Goal: Transaction & Acquisition: Purchase product/service

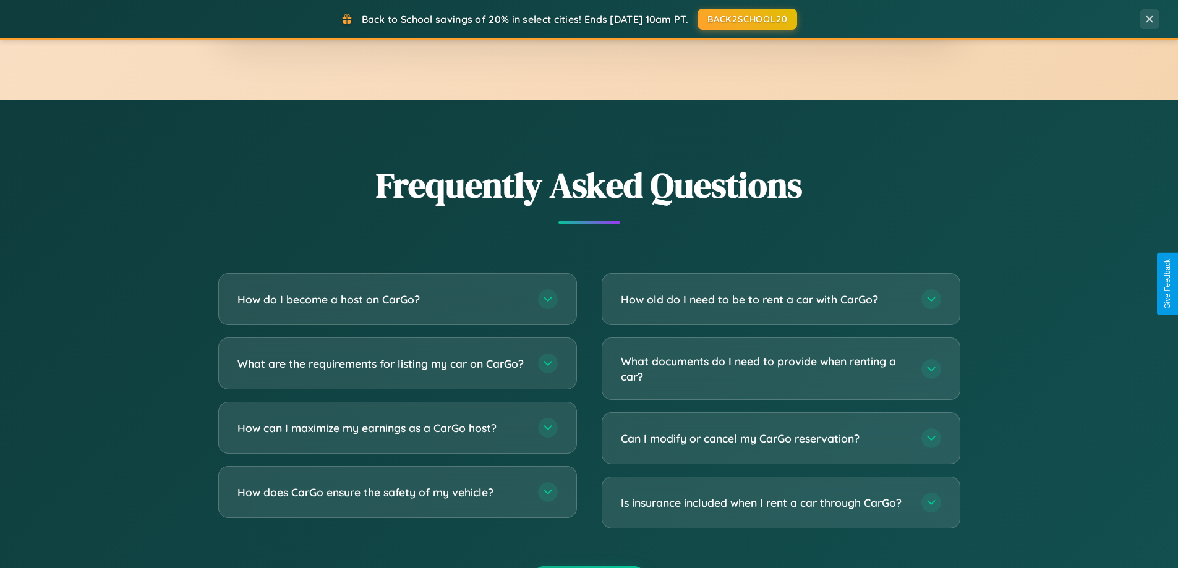
scroll to position [2379, 0]
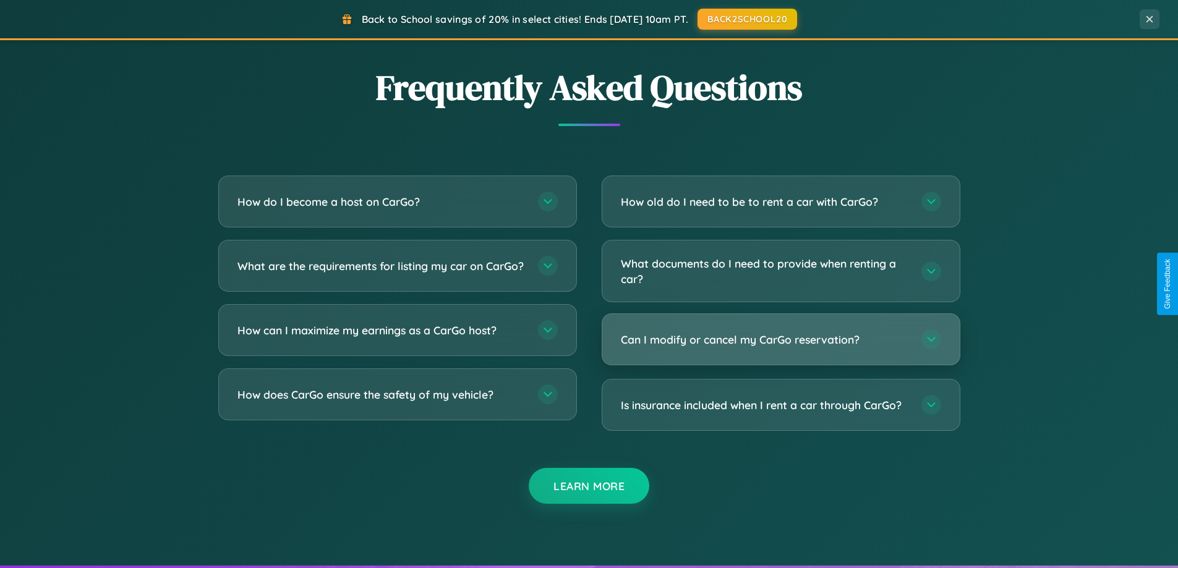
click at [780, 340] on h3 "Can I modify or cancel my CarGo reservation?" at bounding box center [765, 339] width 288 height 15
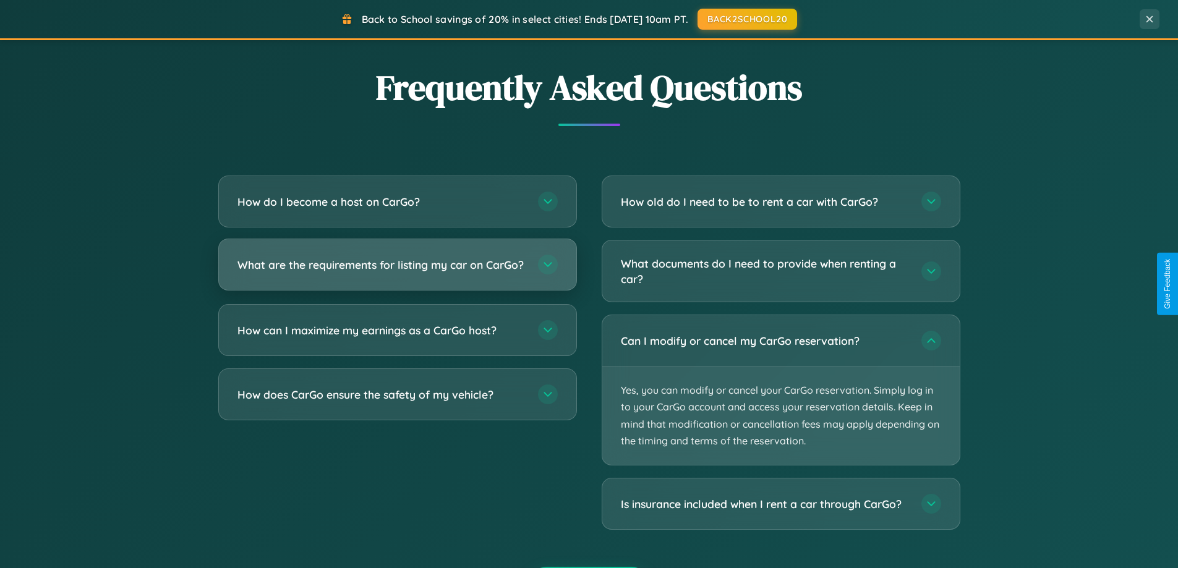
click at [397, 270] on h3 "What are the requirements for listing my car on CarGo?" at bounding box center [381, 264] width 288 height 15
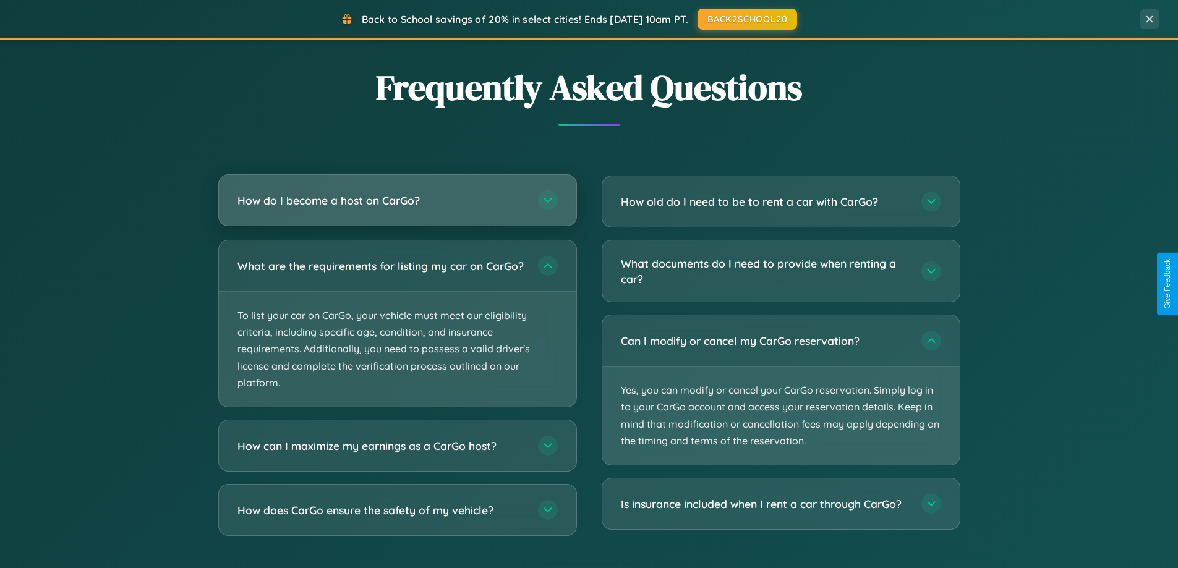
click at [397, 200] on h3 "How do I become a host on CarGo?" at bounding box center [381, 200] width 288 height 15
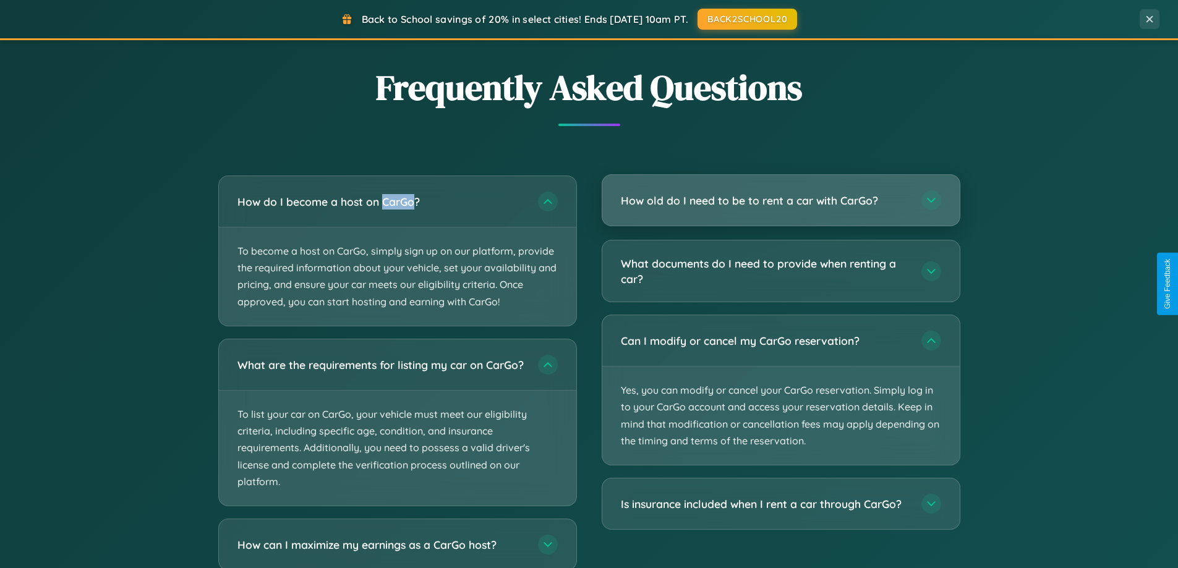
click at [780, 200] on h3 "How old do I need to be to rent a car with CarGo?" at bounding box center [765, 200] width 288 height 15
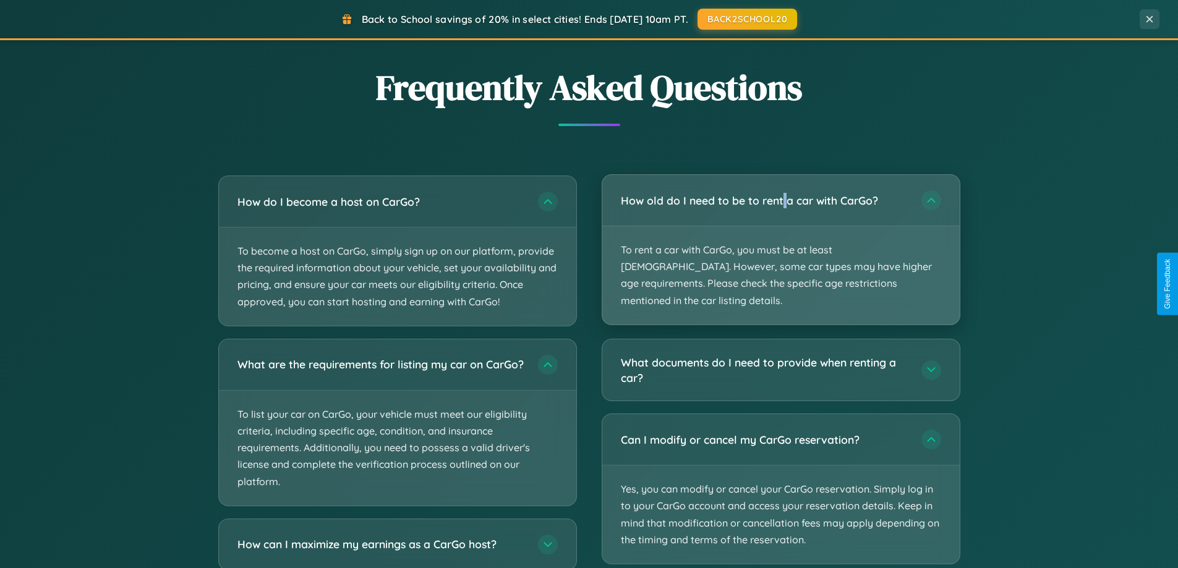
click at [780, 241] on p "To rent a car with CarGo, you must be at least [DEMOGRAPHIC_DATA]. However, som…" at bounding box center [780, 275] width 357 height 98
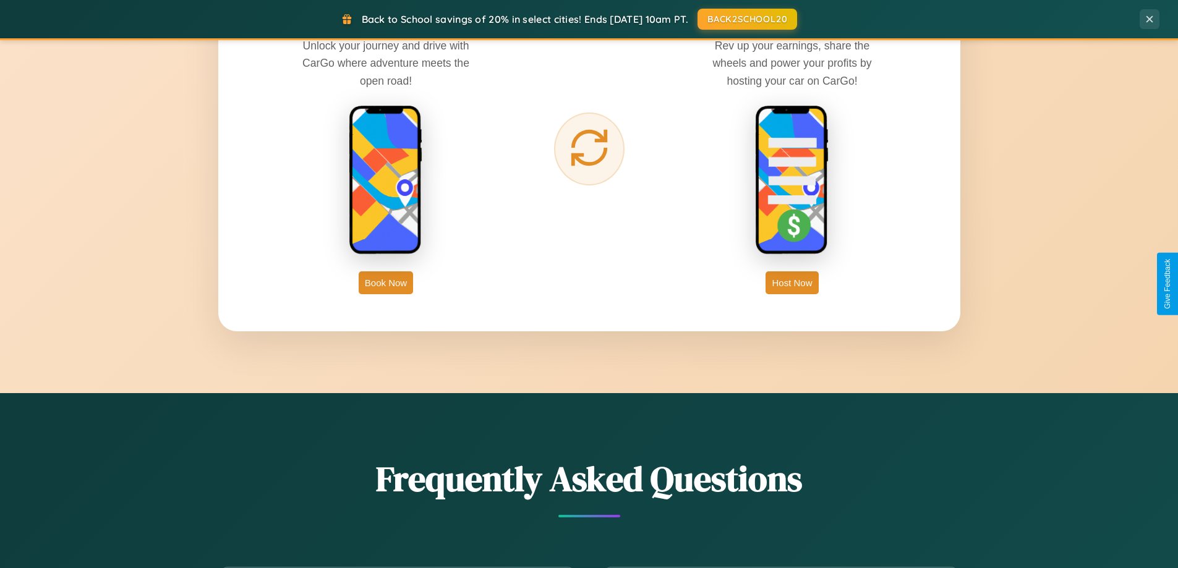
scroll to position [1987, 0]
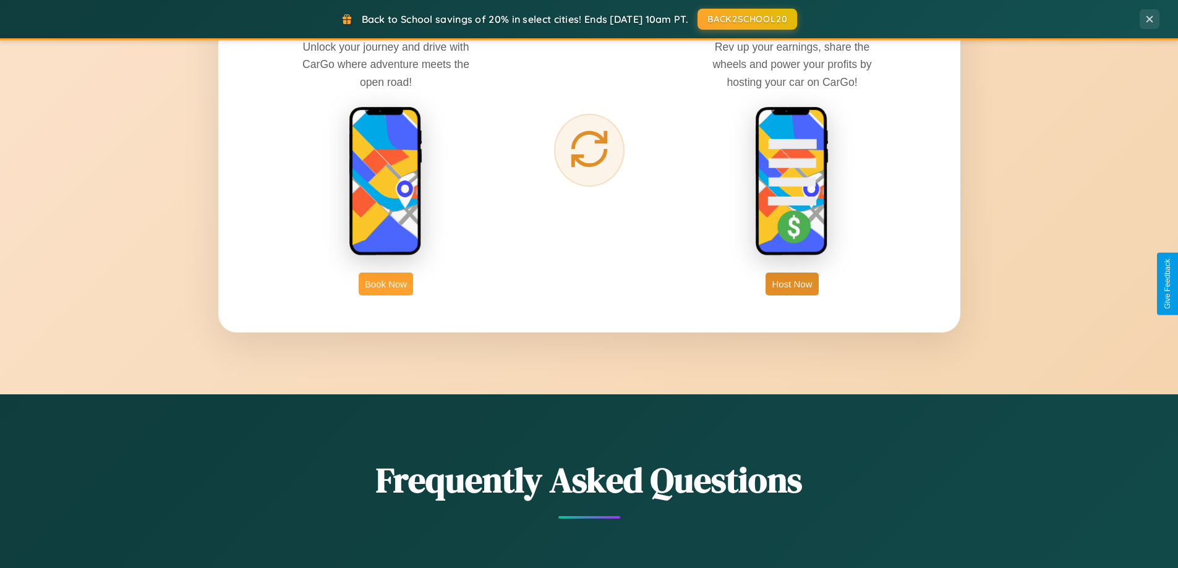
click at [386, 284] on button "Book Now" at bounding box center [386, 284] width 54 height 23
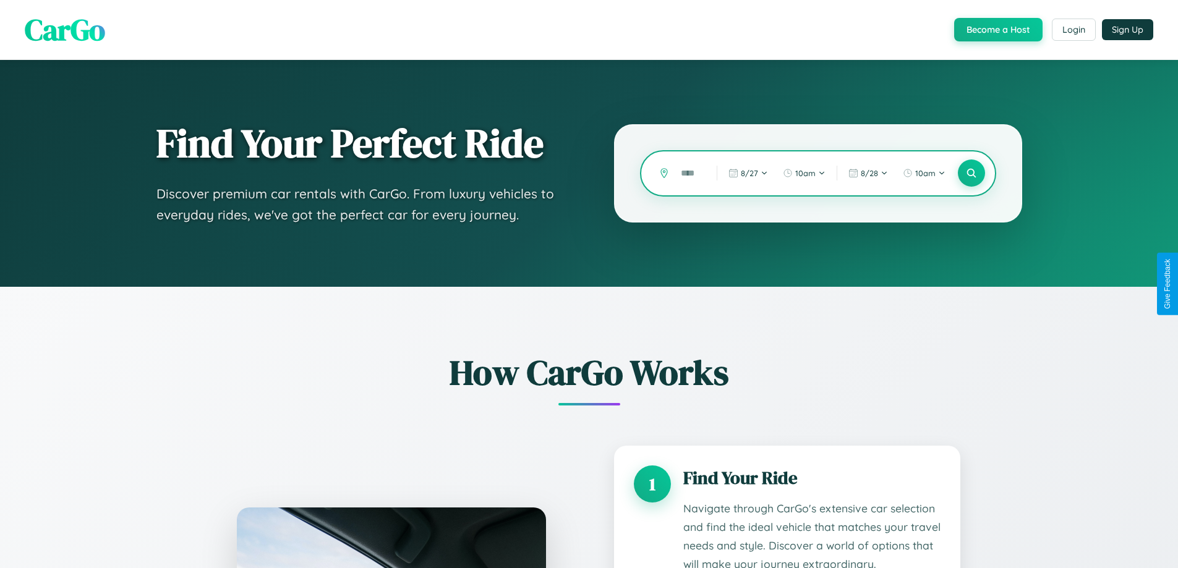
click at [689, 173] on input "text" at bounding box center [690, 174] width 30 height 22
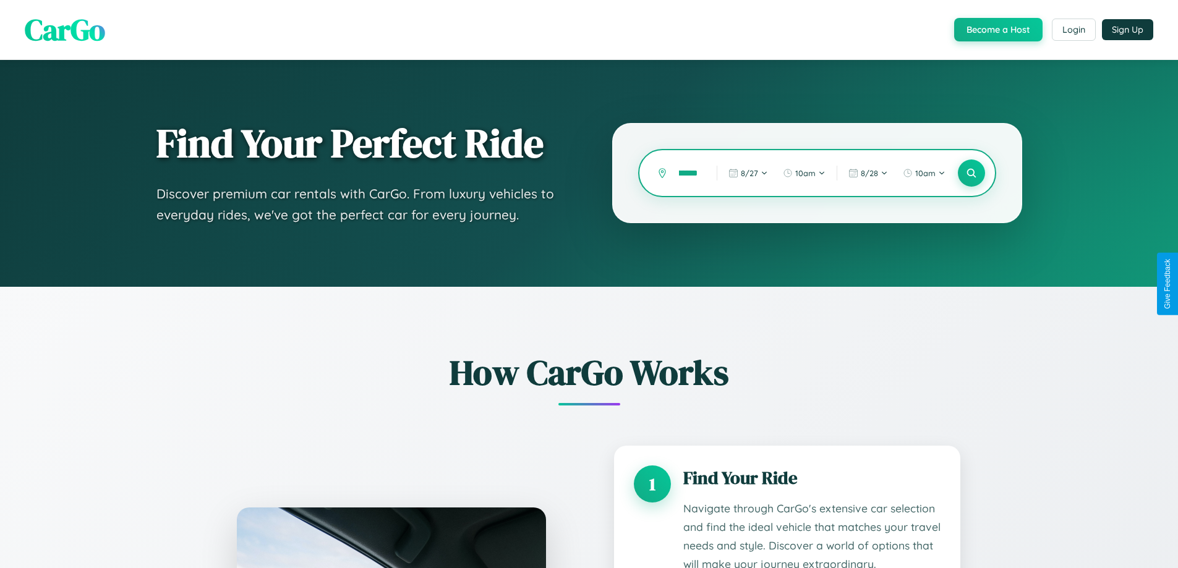
scroll to position [0, 40]
type input "**********"
click at [971, 173] on icon at bounding box center [971, 174] width 12 height 12
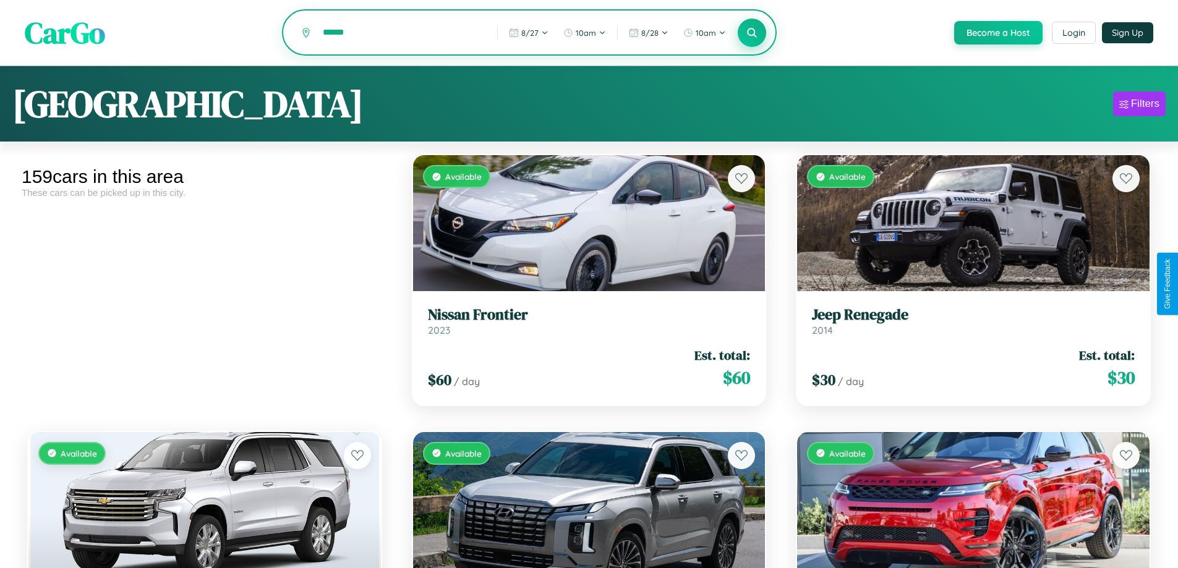
type input "******"
click at [751, 33] on icon at bounding box center [752, 33] width 12 height 12
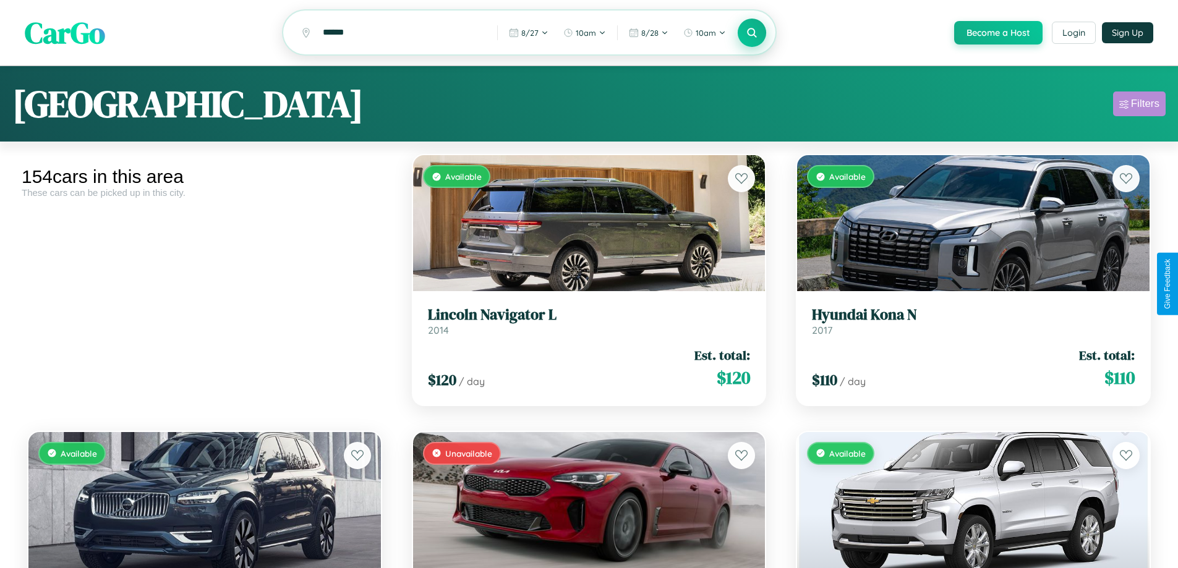
click at [1139, 106] on div "Filters" at bounding box center [1145, 104] width 28 height 12
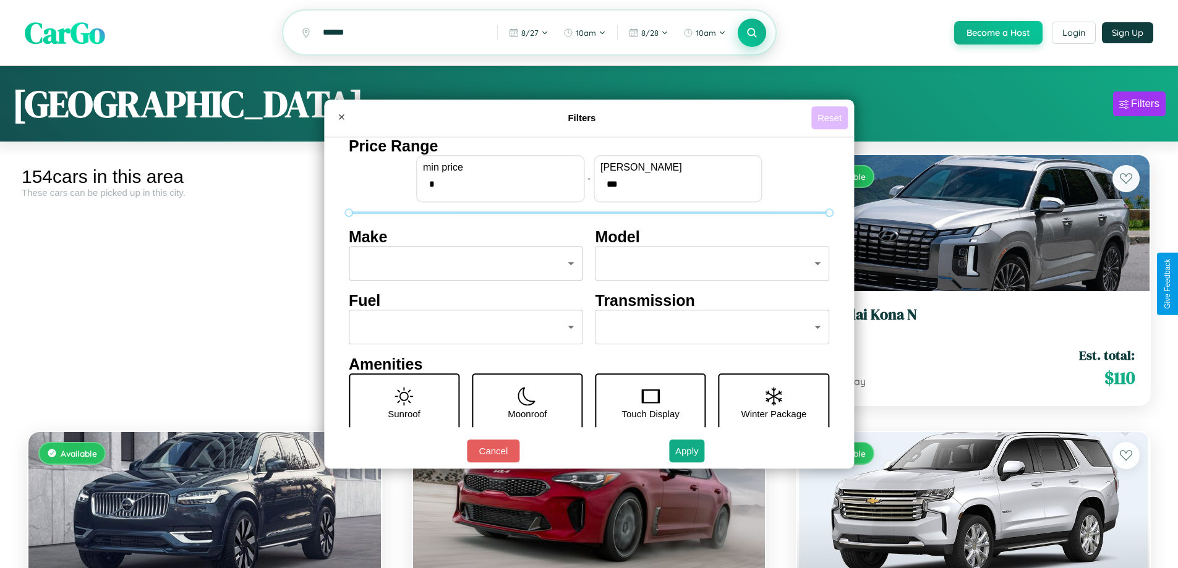
click at [831, 117] on button "Reset" at bounding box center [829, 117] width 36 height 23
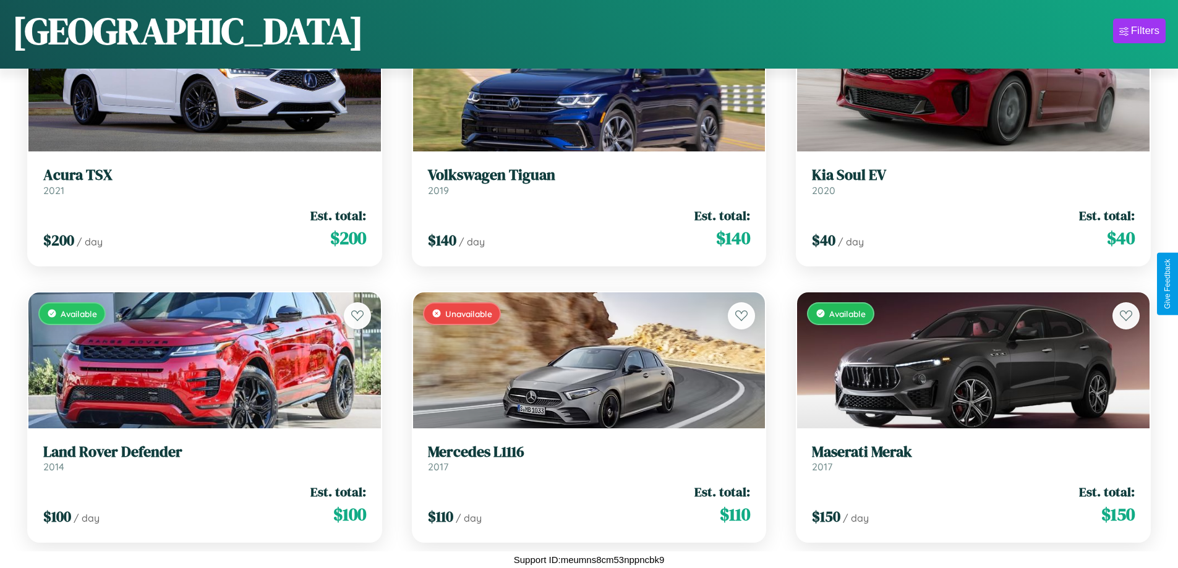
scroll to position [10418, 0]
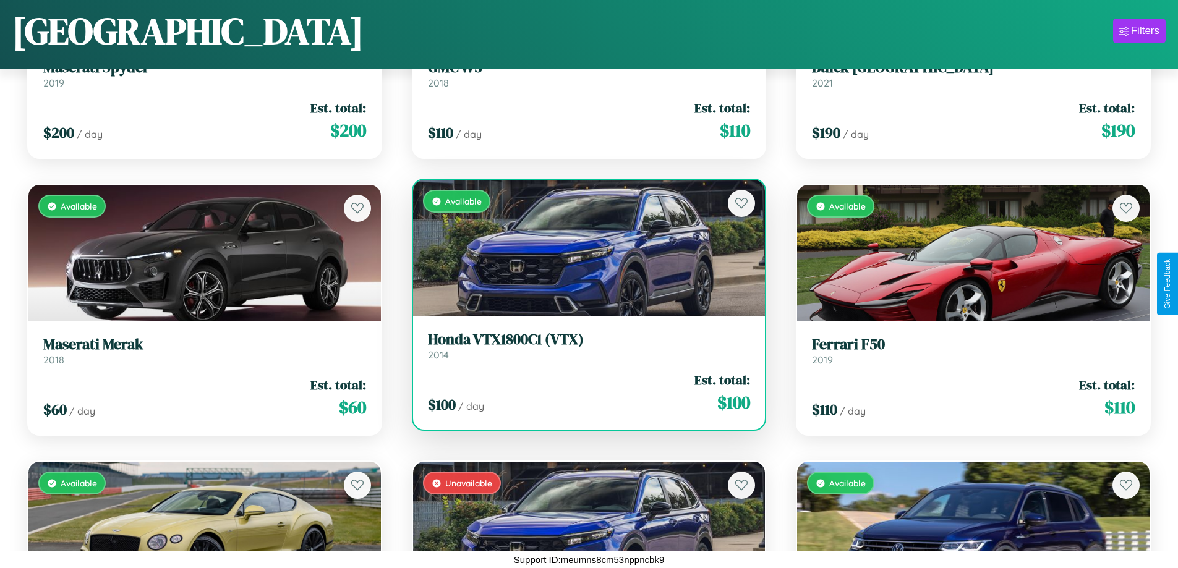
click at [584, 351] on link "Honda VTX1800C1 (VTX) 2014" at bounding box center [589, 346] width 323 height 30
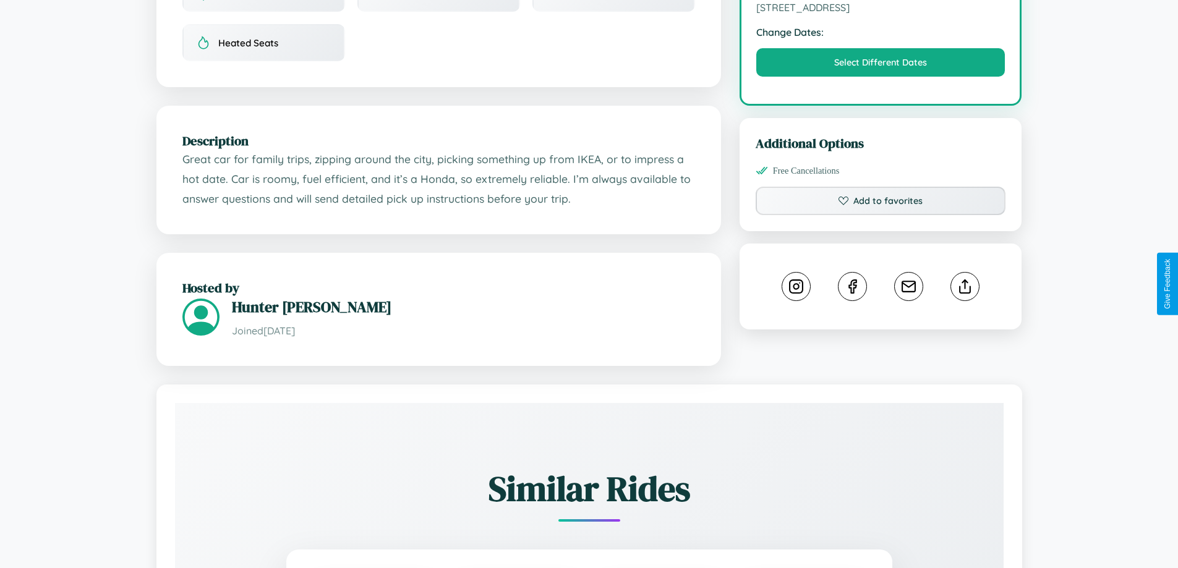
scroll to position [416, 0]
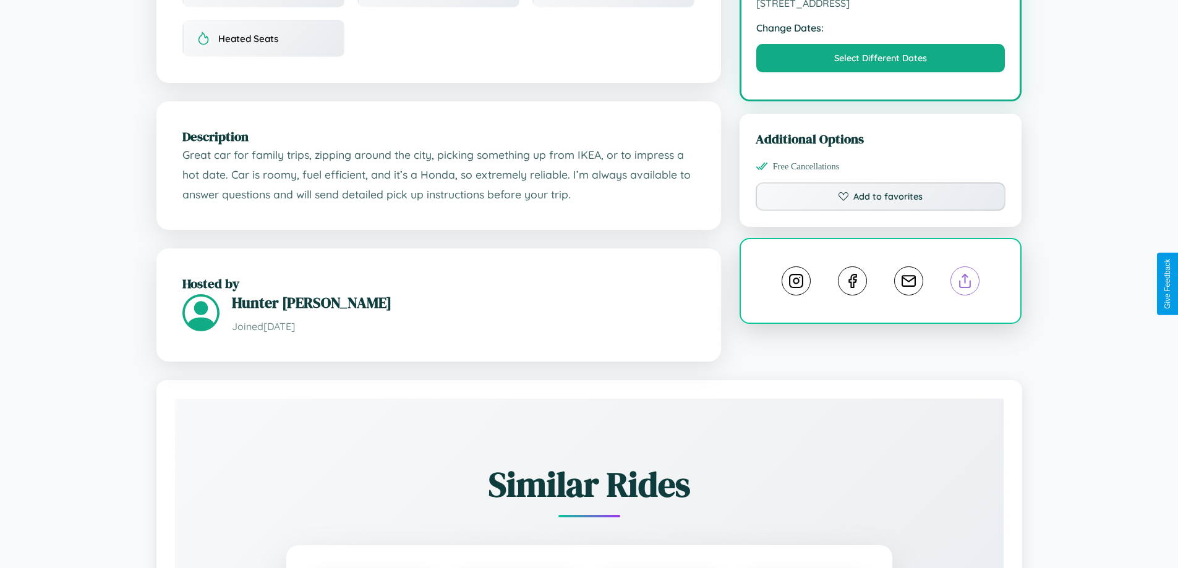
click at [965, 283] on line at bounding box center [965, 279] width 0 height 9
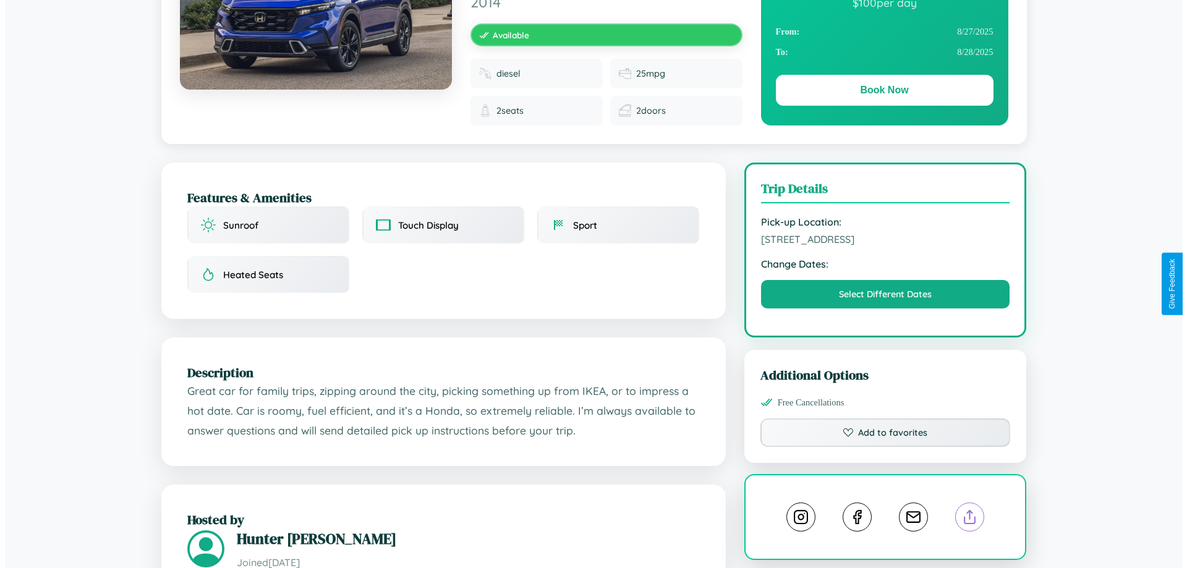
scroll to position [0, 0]
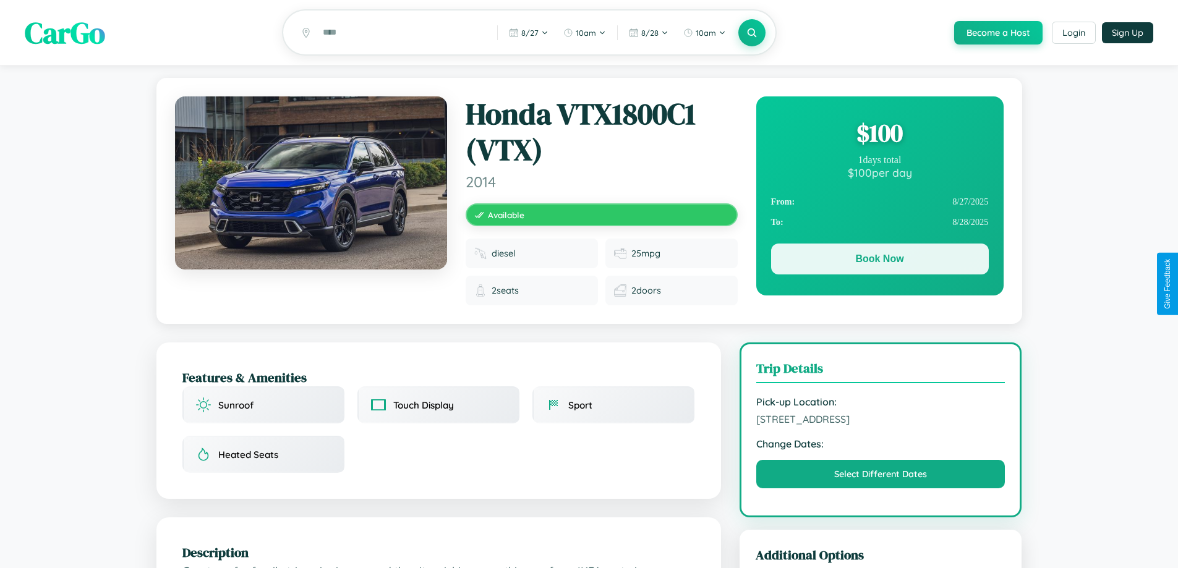
click at [879, 261] on button "Book Now" at bounding box center [880, 259] width 218 height 31
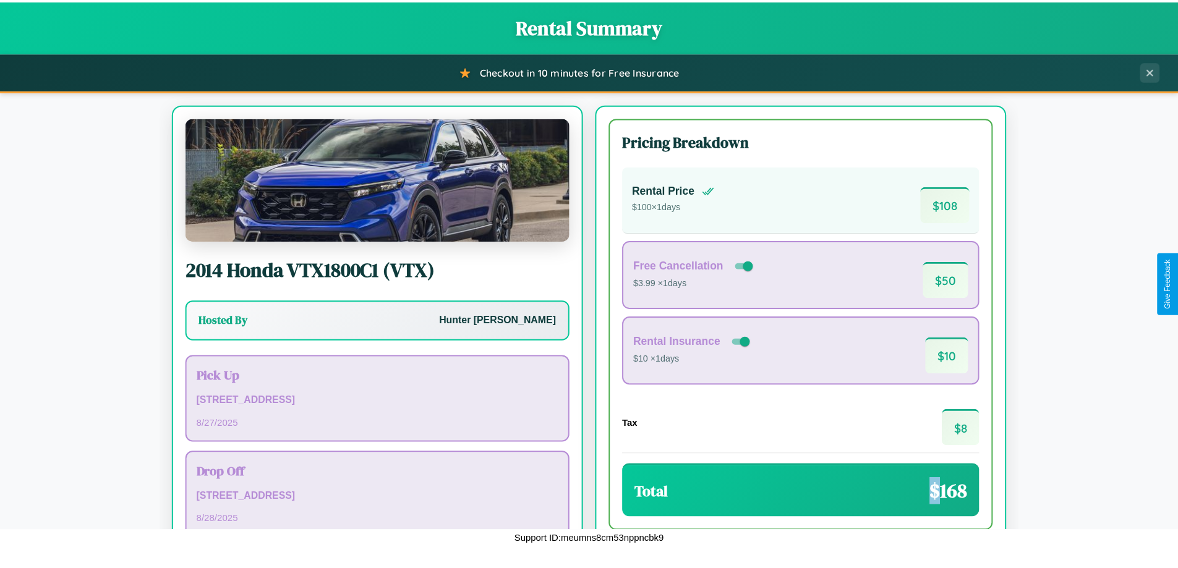
scroll to position [85, 0]
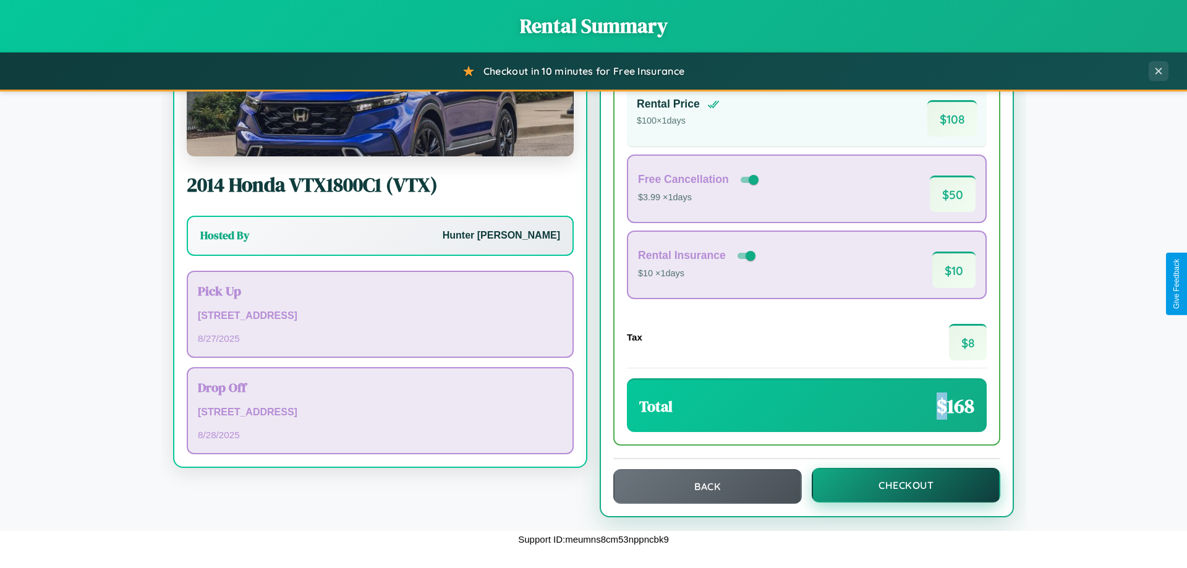
click at [898, 486] on button "Checkout" at bounding box center [906, 485] width 189 height 35
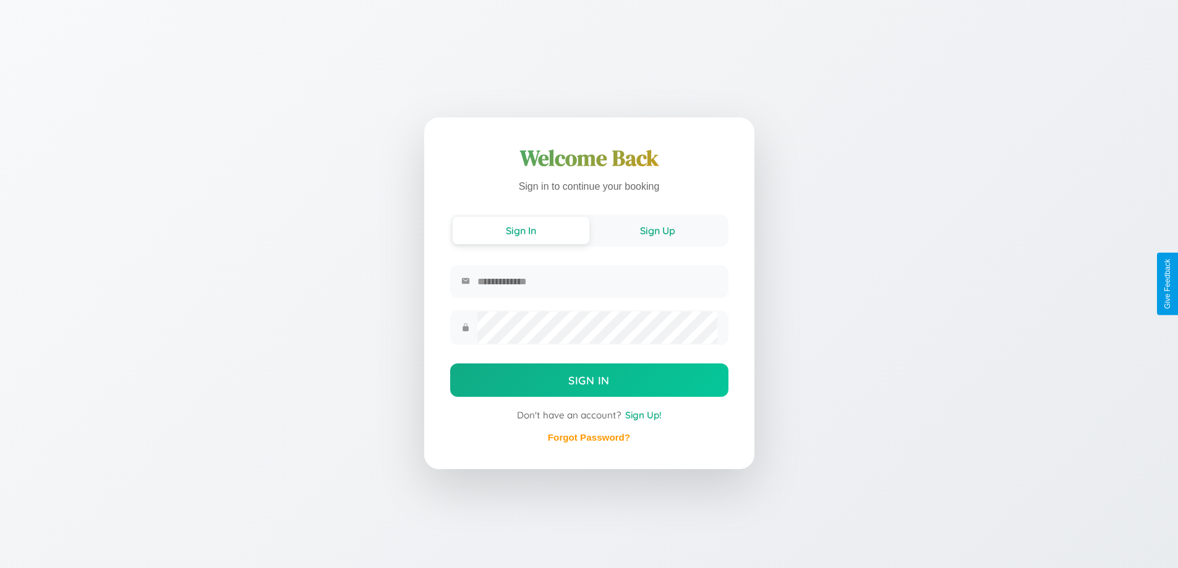
click at [657, 229] on button "Sign Up" at bounding box center [657, 230] width 137 height 27
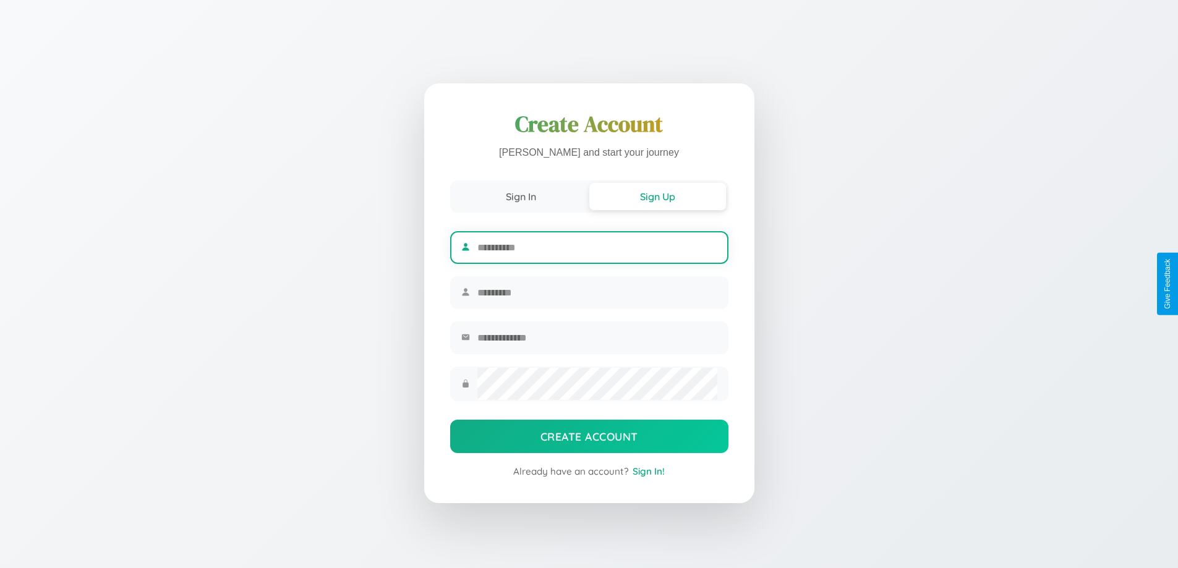
click at [597, 245] on input "text" at bounding box center [596, 247] width 239 height 30
type input "*****"
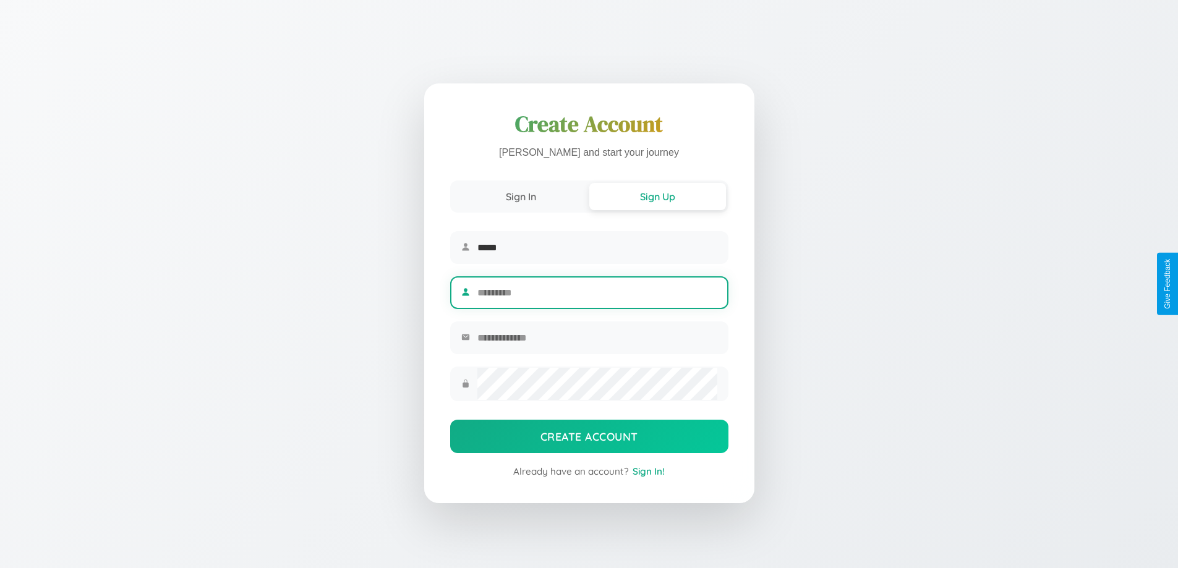
click at [597, 292] on input "text" at bounding box center [596, 293] width 239 height 30
type input "*******"
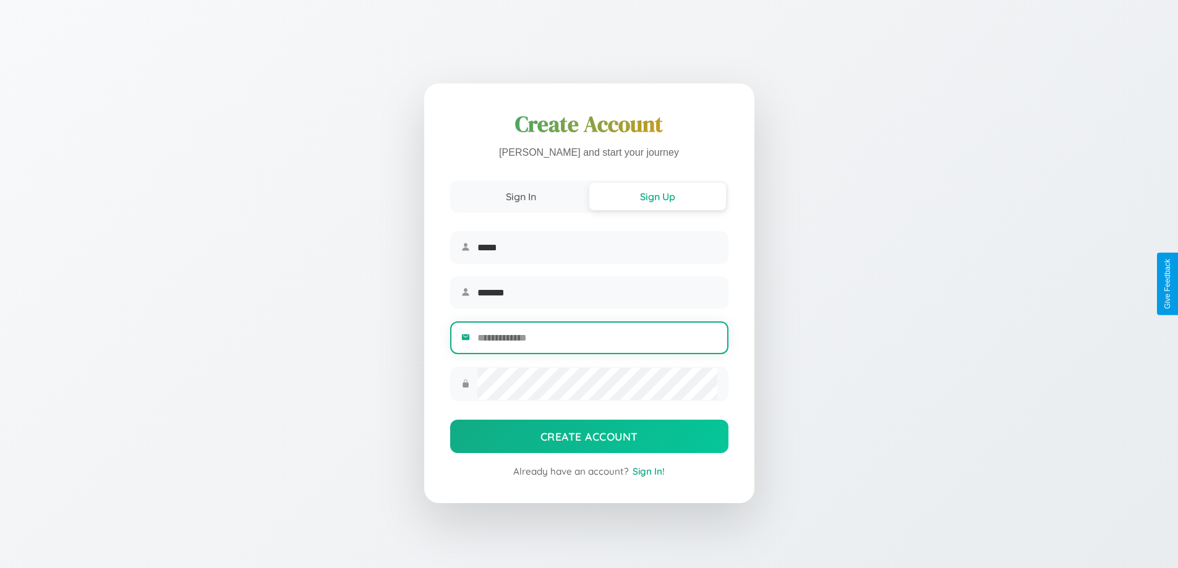
click at [597, 339] on input "email" at bounding box center [596, 338] width 239 height 30
type input "**********"
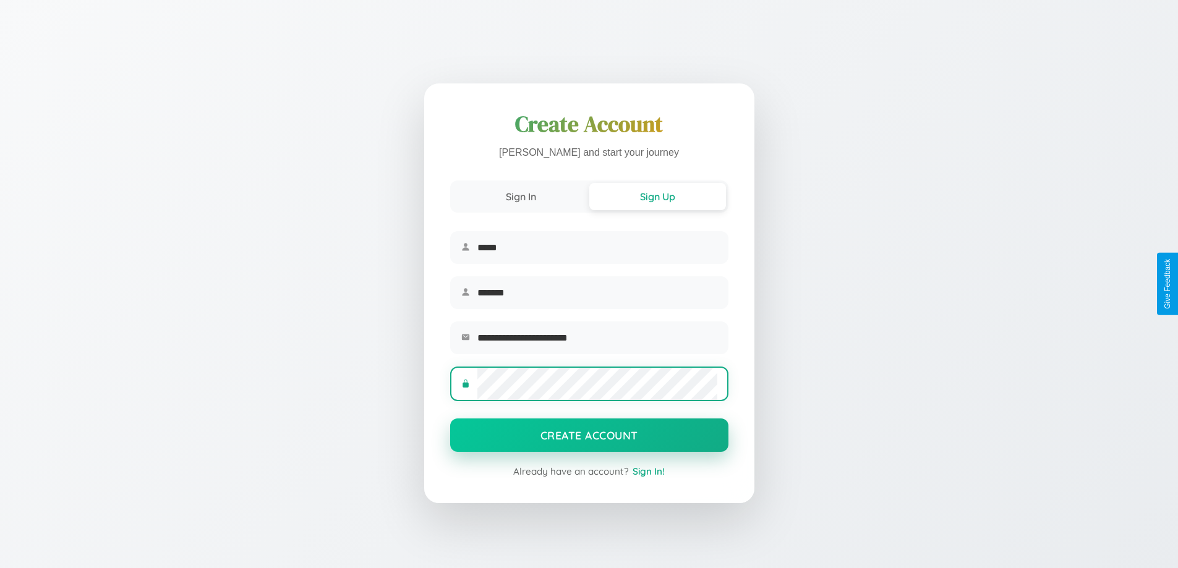
click at [589, 439] on button "Create Account" at bounding box center [589, 435] width 278 height 33
